Goal: Task Accomplishment & Management: Use online tool/utility

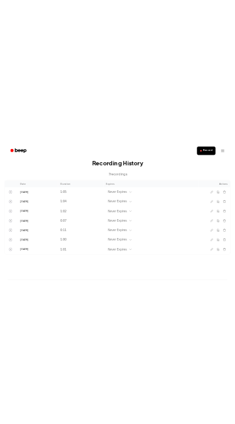
scroll to position [19, 0]
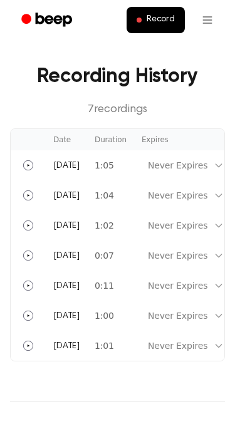
click at [150, 22] on span "Record" at bounding box center [160, 19] width 28 height 11
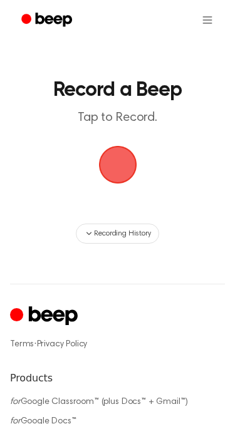
click at [126, 160] on span "button" at bounding box center [117, 164] width 48 height 48
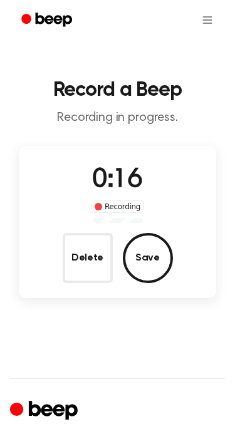
click at [89, 256] on button "Delete" at bounding box center [88, 258] width 50 height 50
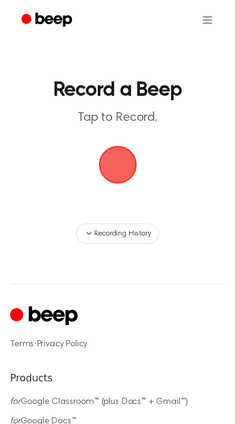
click at [118, 173] on span "button" at bounding box center [118, 164] width 60 height 60
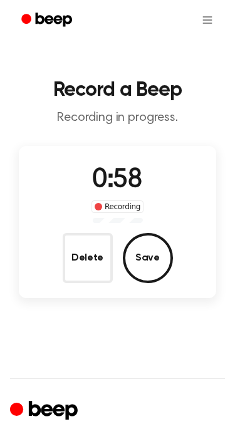
click at [87, 260] on button "Delete" at bounding box center [88, 258] width 50 height 50
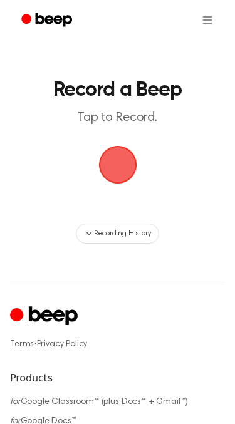
click at [122, 158] on span "button" at bounding box center [117, 165] width 41 height 41
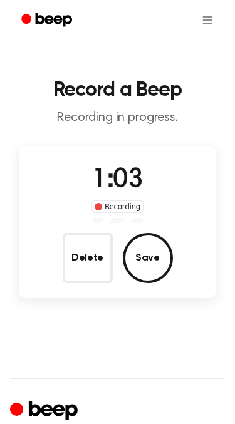
click at [93, 271] on button "Delete" at bounding box center [88, 258] width 50 height 50
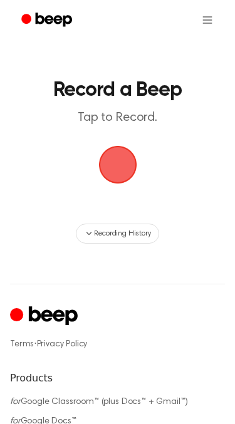
scroll to position [19, 0]
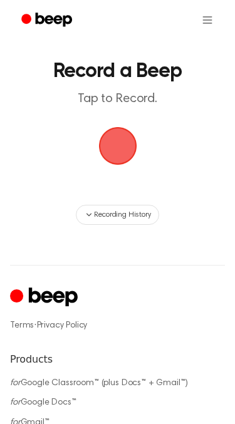
click at [122, 153] on span "button" at bounding box center [118, 146] width 60 height 60
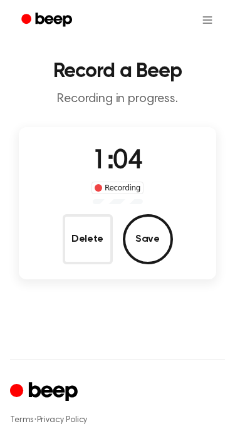
click at [76, 230] on button "Delete" at bounding box center [88, 239] width 50 height 50
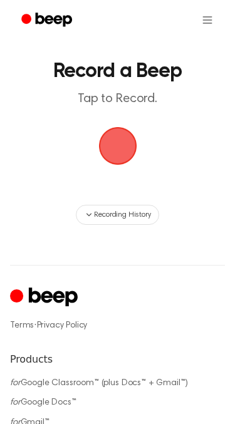
click at [121, 145] on span "button" at bounding box center [117, 145] width 35 height 35
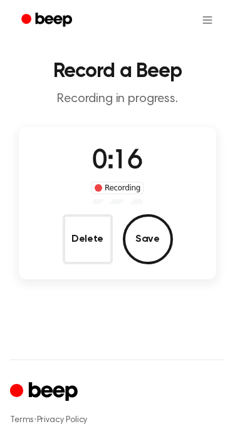
click at [81, 243] on button "Delete" at bounding box center [88, 239] width 50 height 50
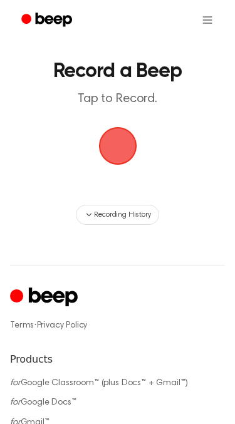
click at [138, 160] on span "button" at bounding box center [117, 146] width 56 height 56
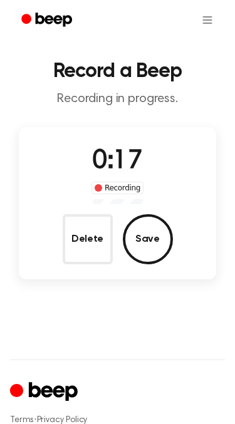
click at [90, 246] on button "Delete" at bounding box center [88, 239] width 50 height 50
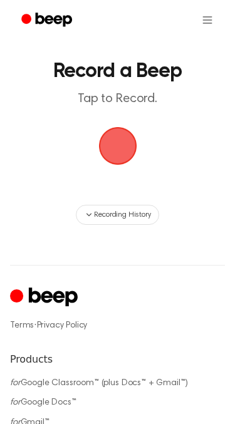
click at [107, 158] on span "button" at bounding box center [118, 146] width 70 height 70
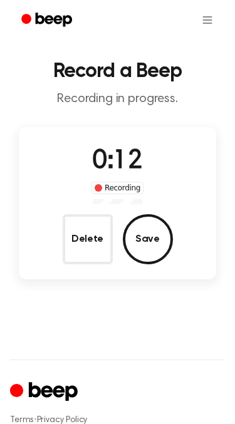
click at [99, 233] on button "Delete" at bounding box center [88, 239] width 50 height 50
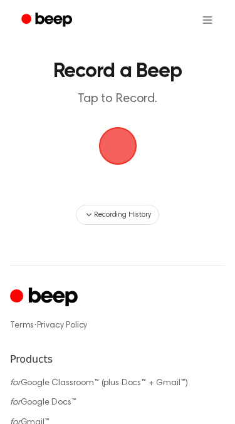
click at [116, 137] on span "button" at bounding box center [118, 146] width 64 height 64
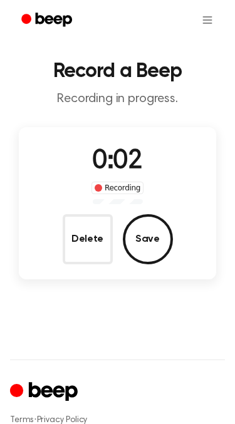
click at [98, 245] on button "Delete" at bounding box center [88, 239] width 50 height 50
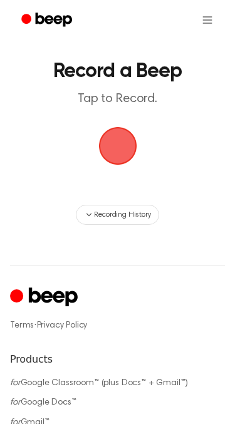
click at [113, 168] on span "button" at bounding box center [117, 146] width 66 height 66
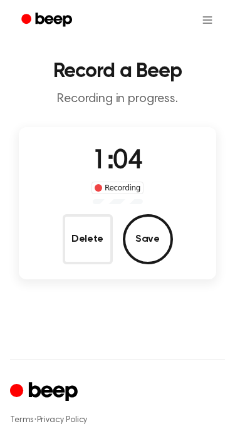
click at [141, 243] on button "Save" at bounding box center [148, 239] width 50 height 50
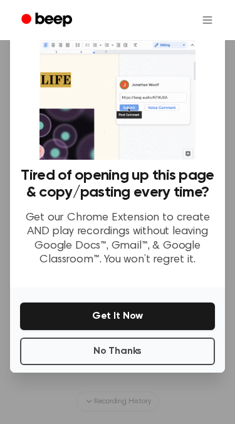
click at [86, 365] on button "No Thanks" at bounding box center [117, 351] width 195 height 28
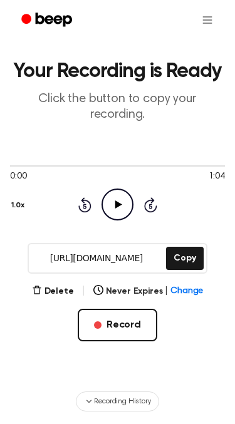
scroll to position [28, 0]
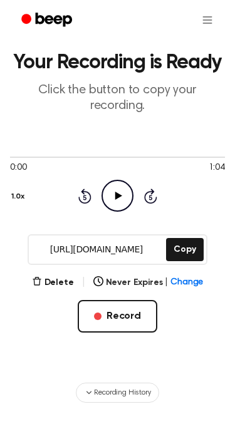
click at [116, 201] on icon "Play Audio" at bounding box center [117, 196] width 32 height 32
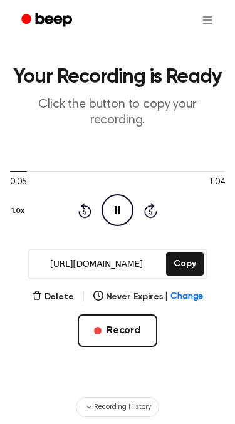
scroll to position [11, 0]
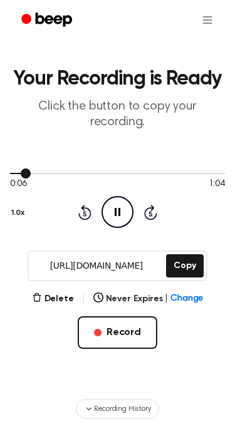
click at [183, 175] on div at bounding box center [117, 173] width 215 height 10
click at [182, 266] on button "Copy" at bounding box center [184, 265] width 37 height 23
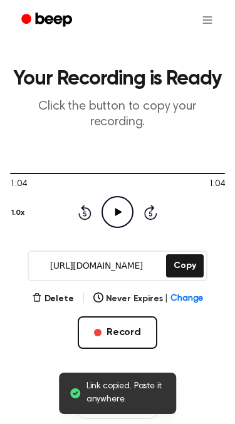
click at [38, 340] on div "Delete | Never Expires | Change Record" at bounding box center [117, 340] width 215 height 98
click at [119, 332] on button "Record" at bounding box center [117, 332] width 79 height 33
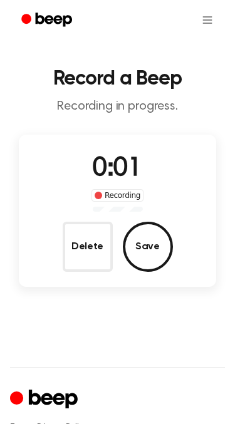
click at [86, 251] on button "Delete" at bounding box center [88, 246] width 50 height 50
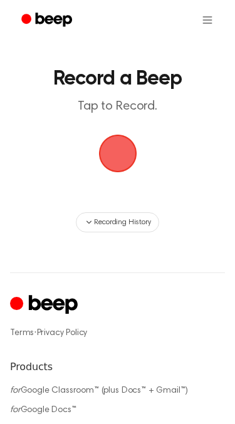
click at [119, 161] on span "button" at bounding box center [116, 153] width 61 height 61
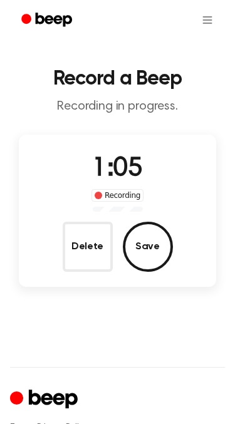
click at [138, 248] on button "Save" at bounding box center [148, 246] width 50 height 50
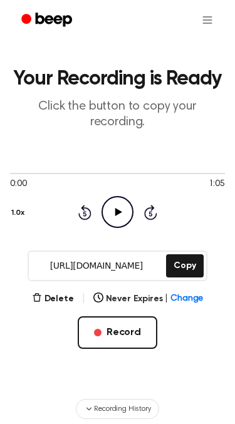
click at [119, 213] on icon at bounding box center [118, 212] width 7 height 8
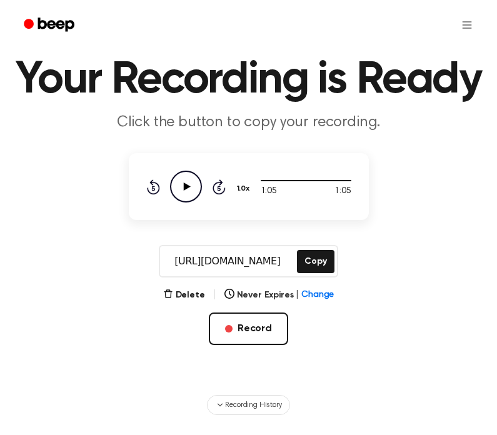
scroll to position [44, 0]
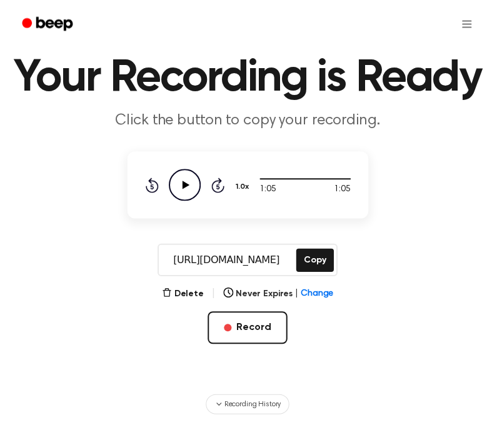
click at [317, 272] on button "Copy" at bounding box center [315, 260] width 37 height 23
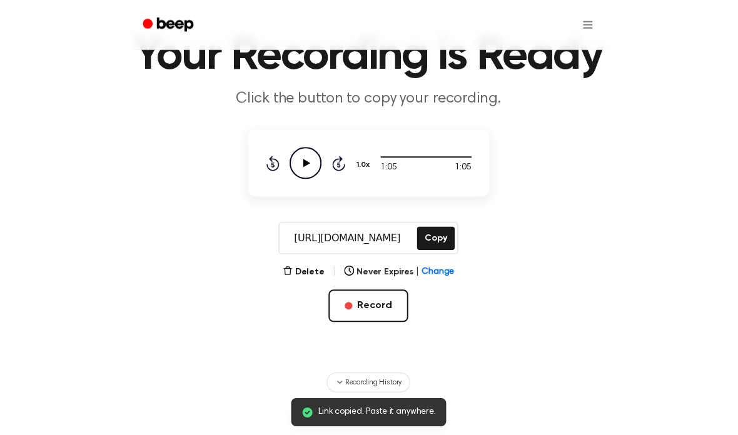
scroll to position [0, 0]
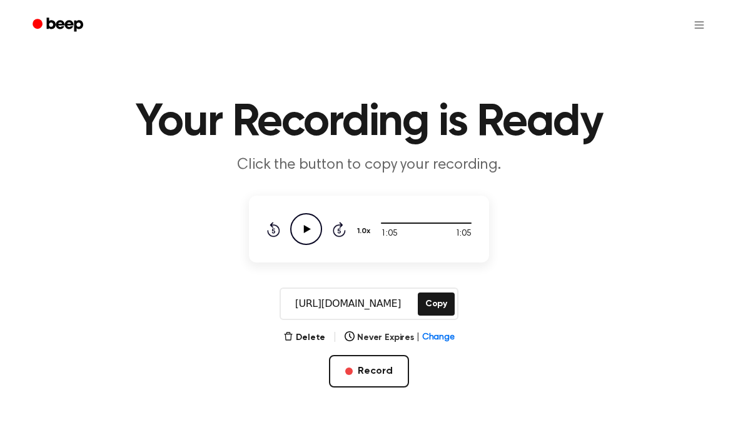
click at [429, 308] on button "Copy" at bounding box center [436, 304] width 37 height 23
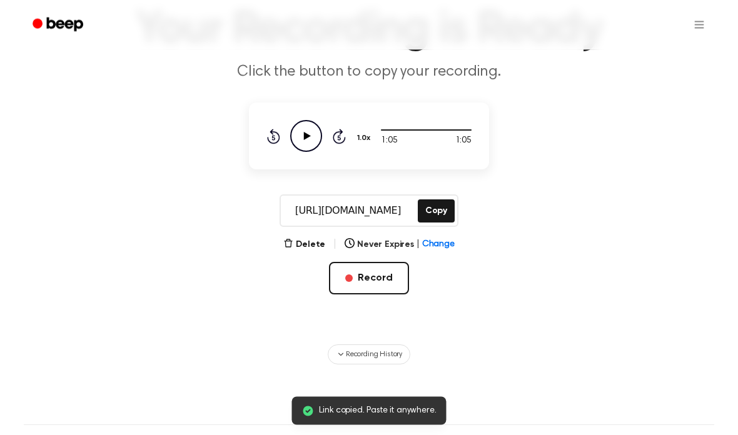
scroll to position [265, 0]
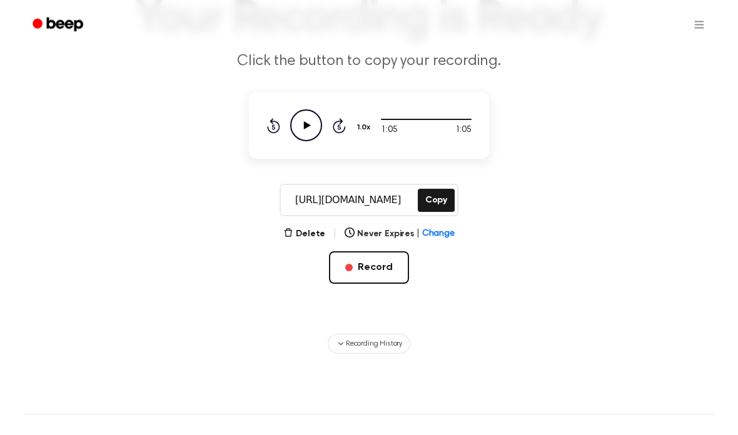
click at [385, 353] on button "Recording History" at bounding box center [369, 345] width 83 height 20
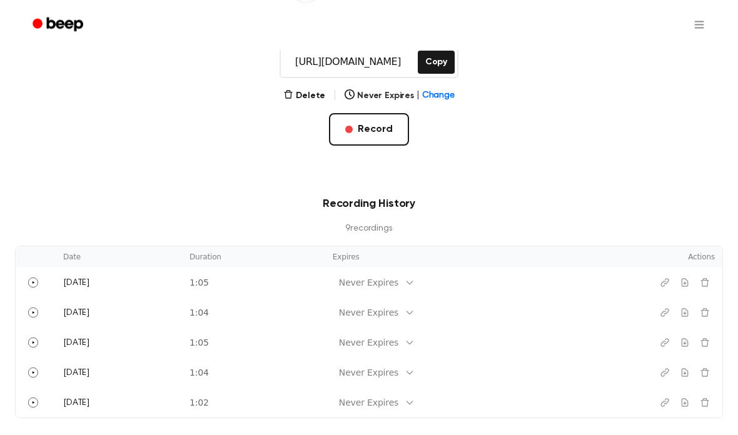
scroll to position [242, 0]
click at [685, 284] on icon "Download recording" at bounding box center [685, 283] width 6 height 8
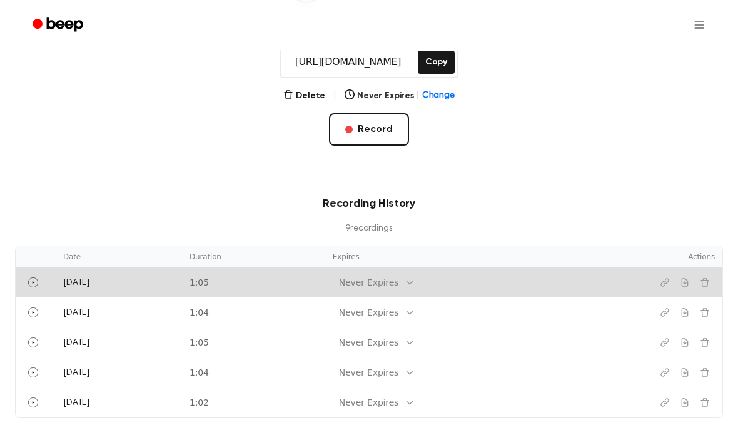
scroll to position [292, 0]
